Goal: Task Accomplishment & Management: Manage account settings

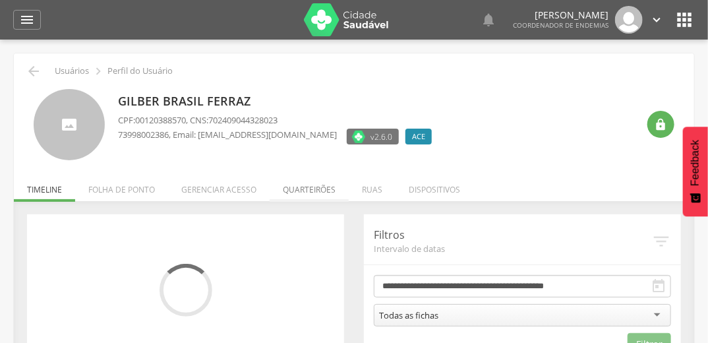
click at [311, 199] on li "Quarteirões" at bounding box center [309, 186] width 79 height 31
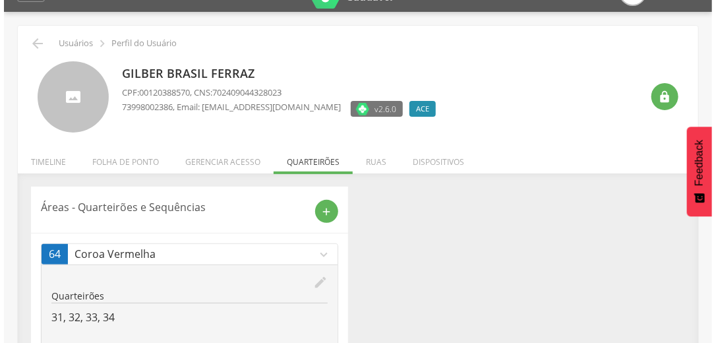
scroll to position [69, 0]
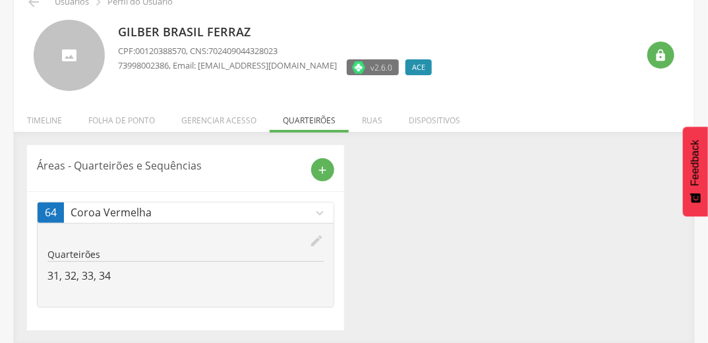
click at [317, 235] on icon "edit" at bounding box center [316, 240] width 15 height 15
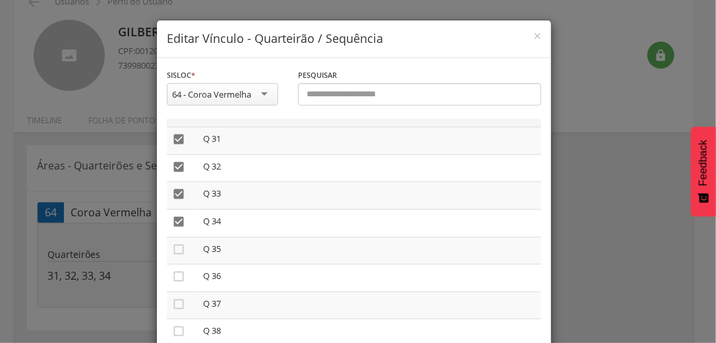
scroll to position [739, 0]
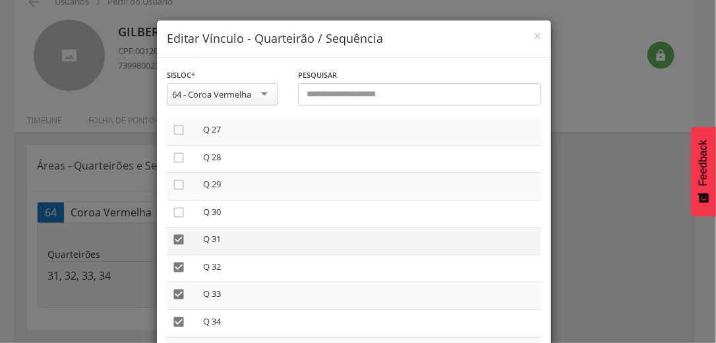
click at [177, 239] on icon "" at bounding box center [178, 239] width 13 height 13
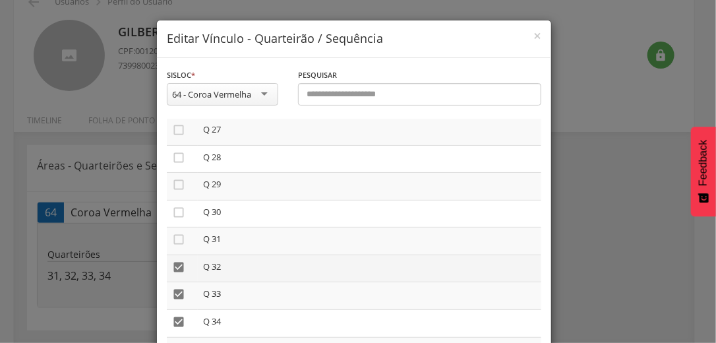
click at [172, 270] on icon "" at bounding box center [178, 267] width 13 height 13
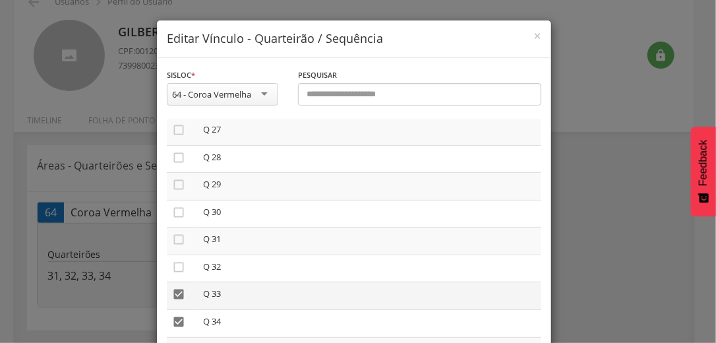
click at [173, 294] on icon "" at bounding box center [178, 294] width 13 height 13
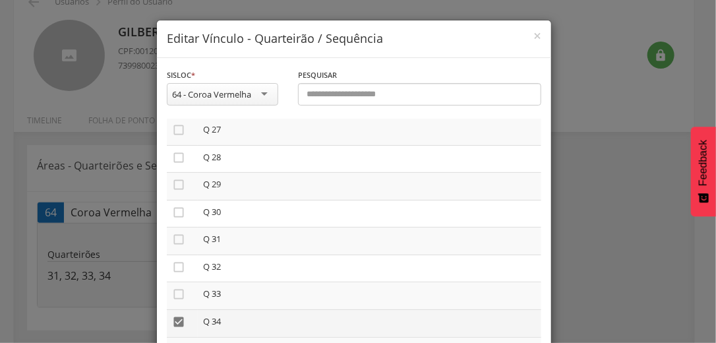
click at [172, 322] on icon "" at bounding box center [178, 321] width 13 height 13
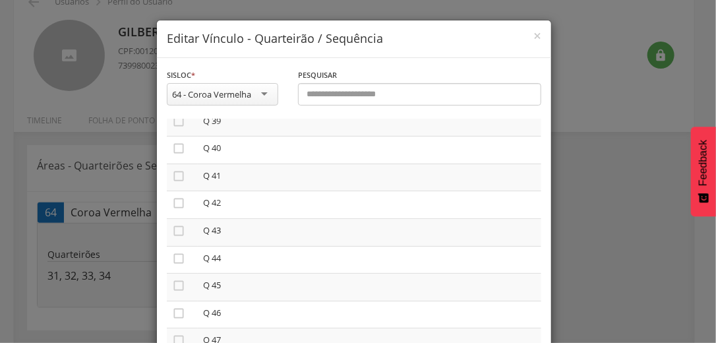
scroll to position [1108, 0]
click at [173, 286] on icon "" at bounding box center [178, 281] width 13 height 13
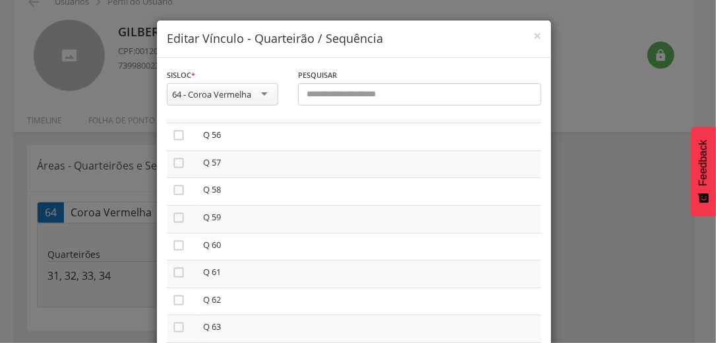
scroll to position [111, 0]
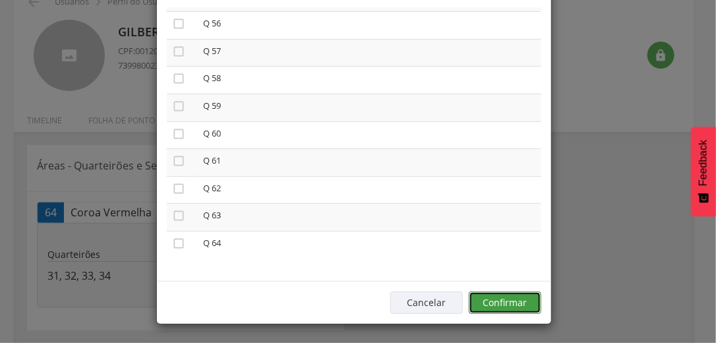
click at [503, 303] on button "Confirmar" at bounding box center [505, 303] width 73 height 22
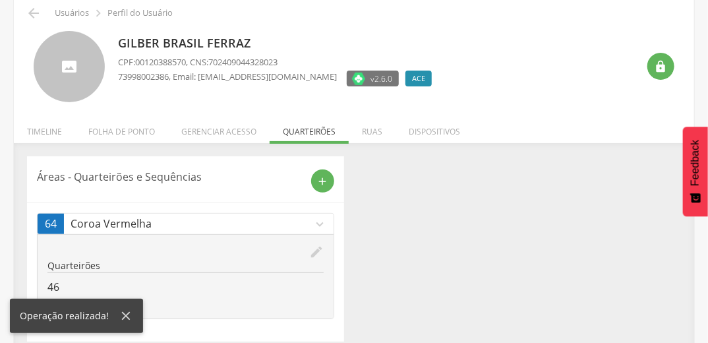
scroll to position [0, 0]
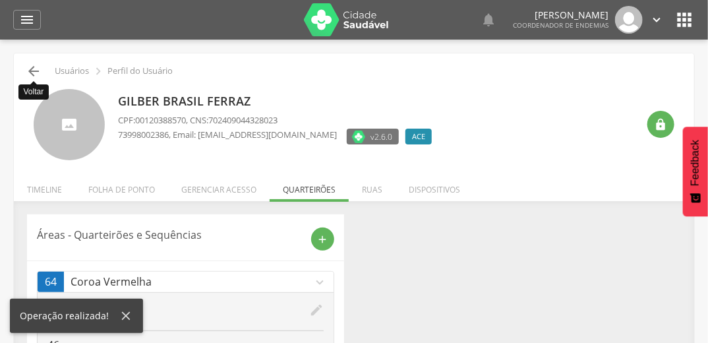
click at [34, 69] on icon "" at bounding box center [34, 71] width 16 height 16
